Goal: Transaction & Acquisition: Purchase product/service

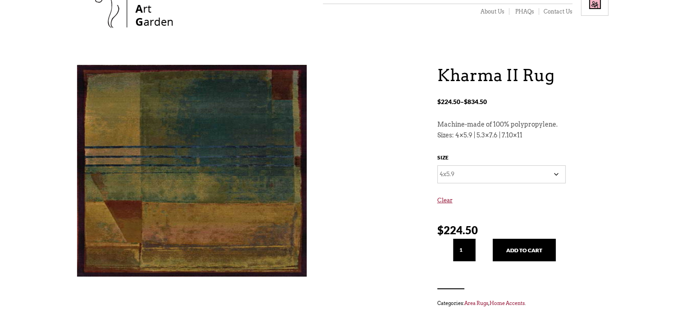
scroll to position [42, 0]
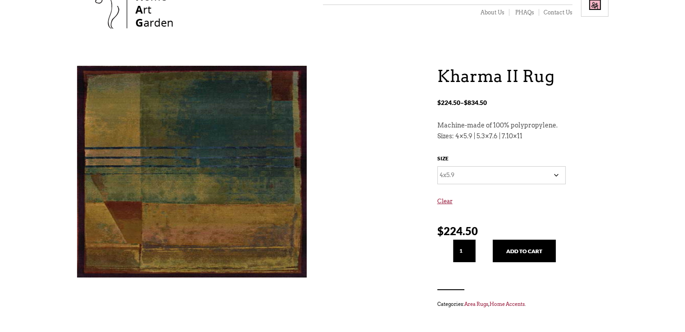
click at [555, 174] on select "Choose an option 4x5.9 5.3x7.6 7.10x11" at bounding box center [501, 175] width 128 height 18
select select "7.10x11"
click at [437, 166] on select "Choose an option 4x5.9 5.3x7.6 7.10x11" at bounding box center [501, 175] width 128 height 18
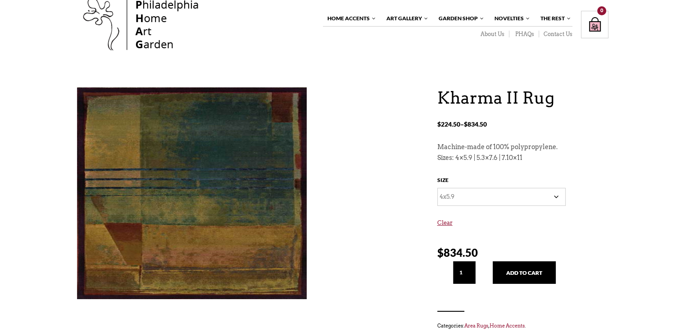
scroll to position [17, 0]
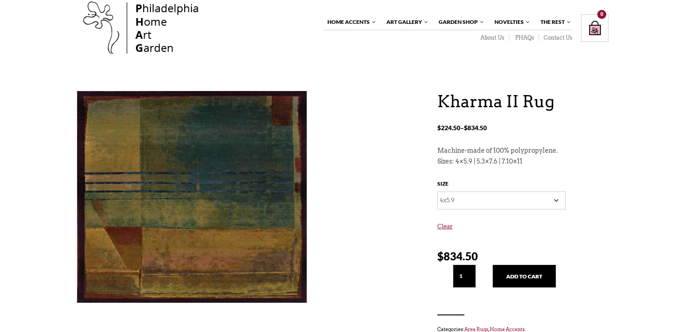
click at [556, 200] on select "Choose an option 4x5.9 5.3x7.6 7.10x11" at bounding box center [501, 200] width 128 height 18
